Goal: Information Seeking & Learning: Learn about a topic

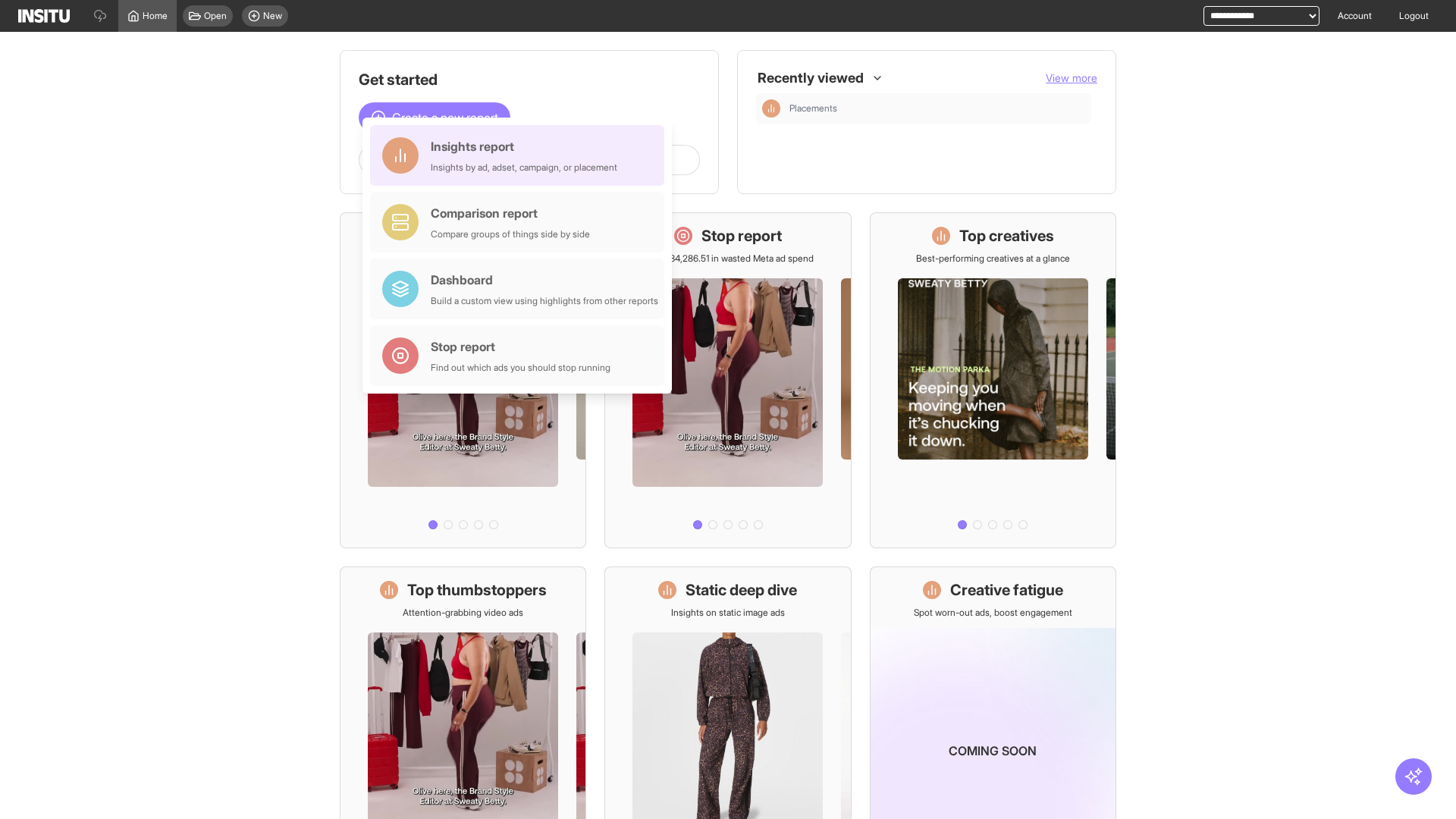
click at [521, 155] on div "Insights report Insights by ad, adset, campaign, or placement" at bounding box center [524, 155] width 186 height 37
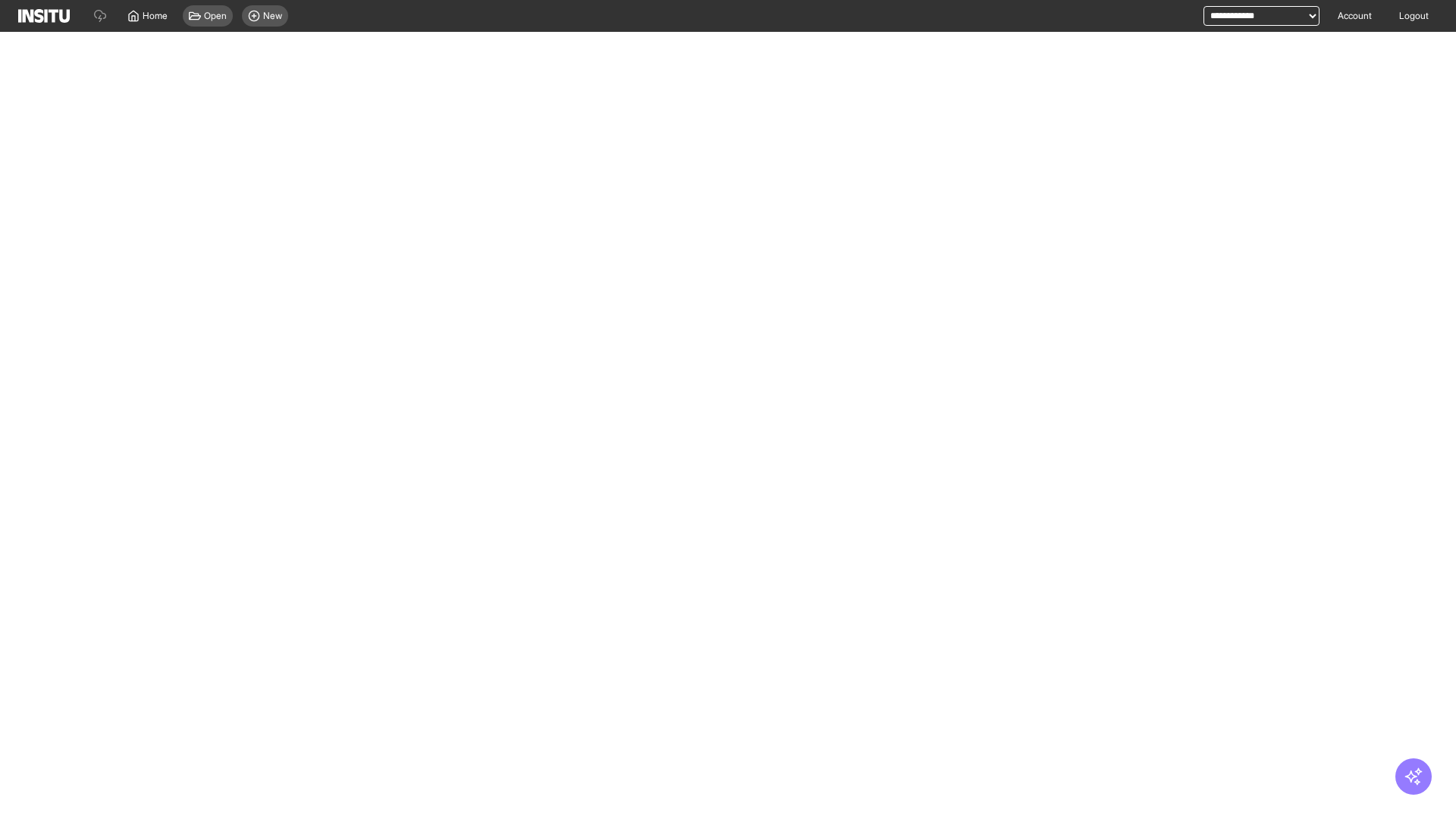
select select "**"
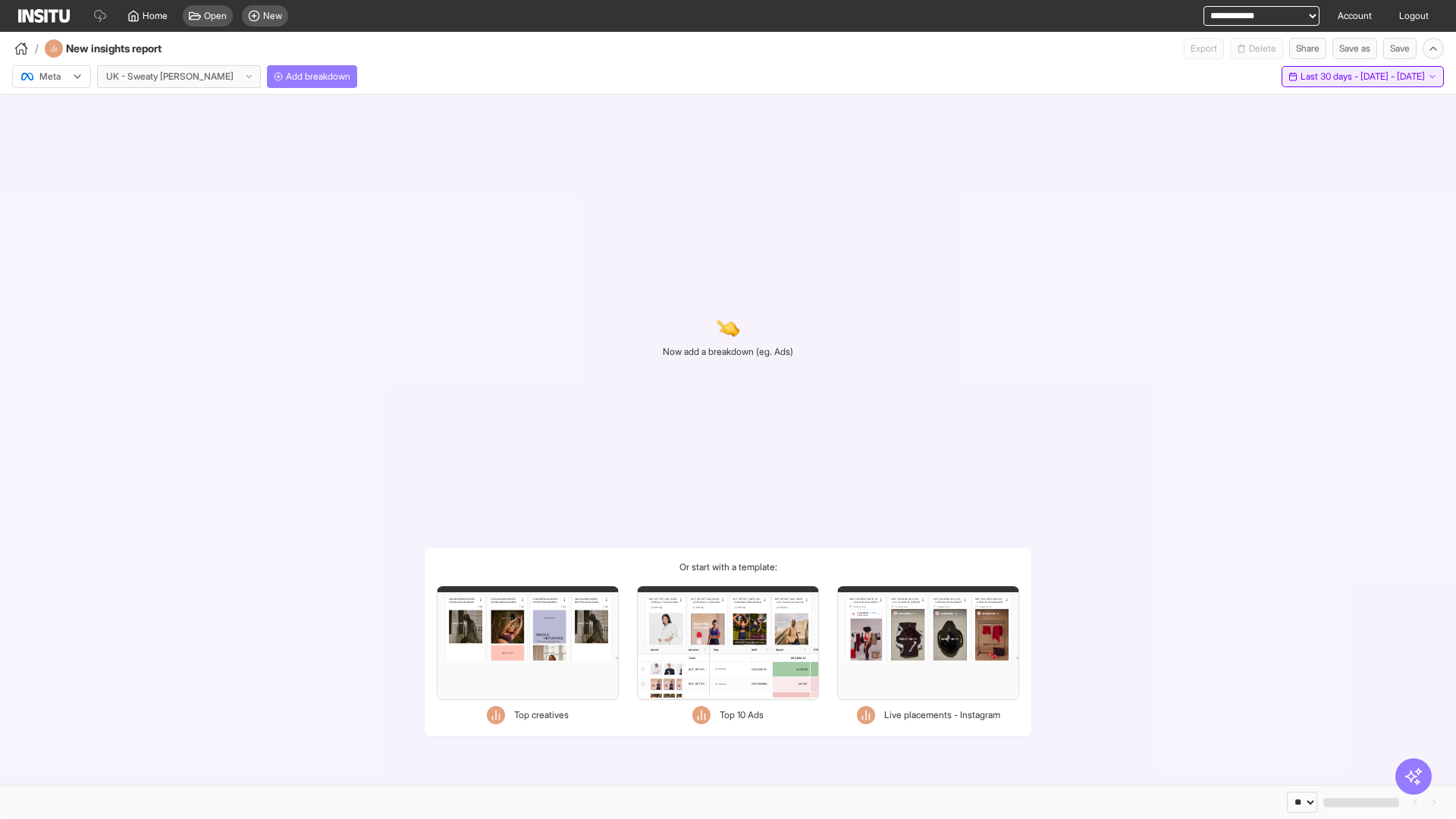
click at [1341, 77] on span "Last 30 days - [DATE] - [DATE]" at bounding box center [1362, 77] width 125 height 12
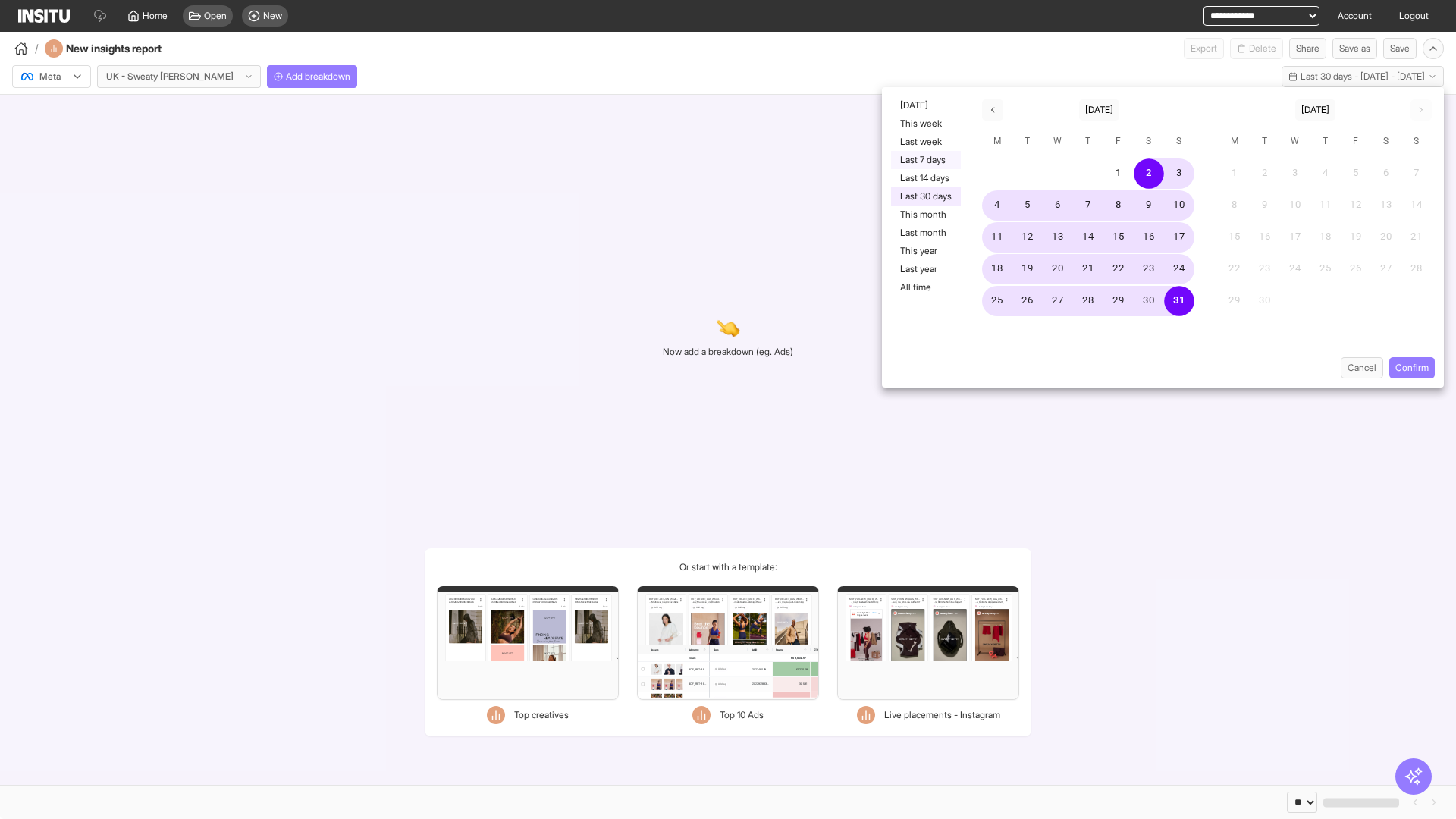
click at [924, 160] on button "Last 7 days" at bounding box center [926, 160] width 70 height 18
